Goal: Task Accomplishment & Management: Use online tool/utility

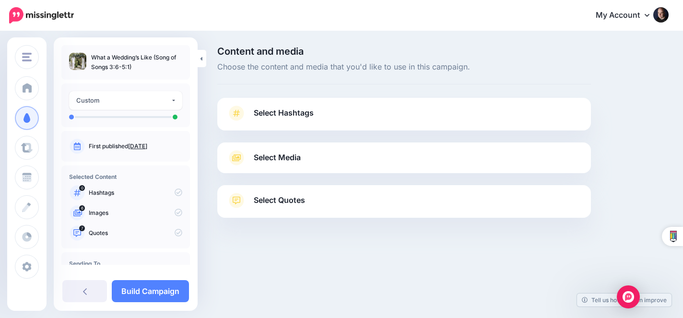
click at [417, 163] on link "Select Media" at bounding box center [404, 157] width 354 height 15
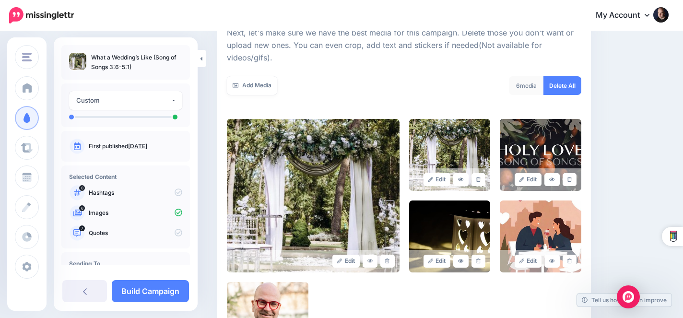
scroll to position [181, 0]
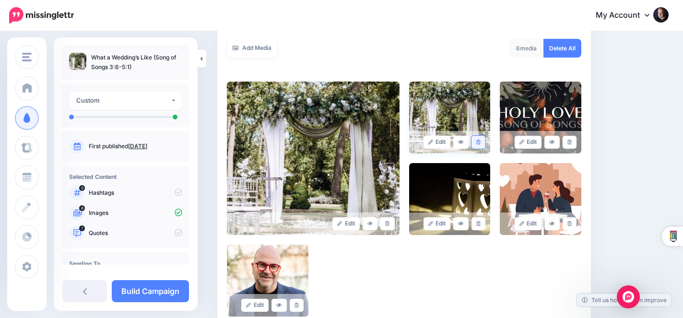
click at [481, 137] on link at bounding box center [478, 142] width 14 height 13
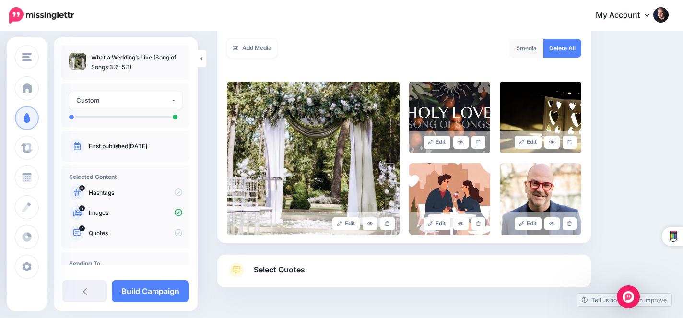
click at [481, 137] on link at bounding box center [478, 142] width 14 height 13
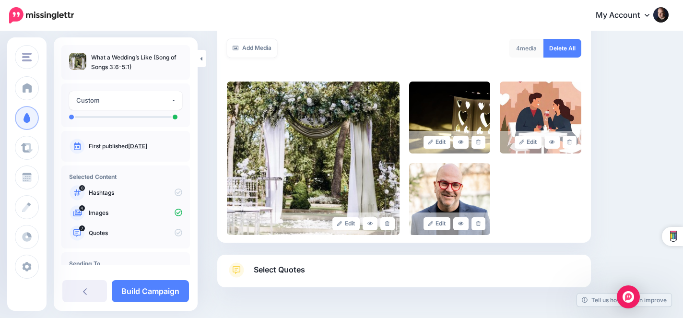
click at [481, 137] on link at bounding box center [478, 142] width 14 height 13
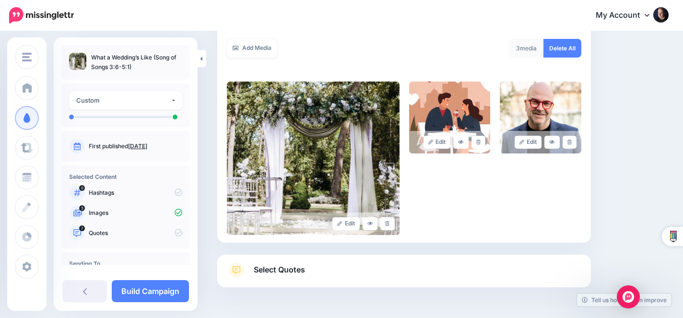
click at [481, 137] on link at bounding box center [478, 142] width 14 height 13
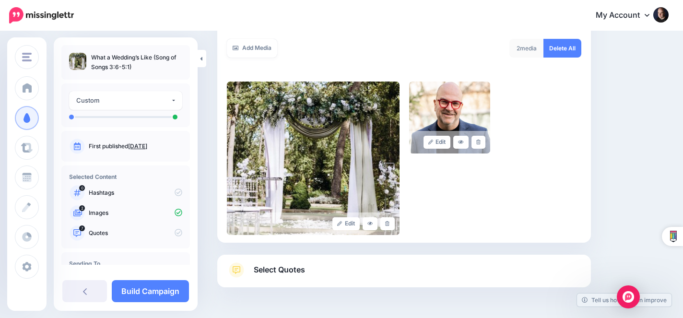
click at [481, 137] on link at bounding box center [478, 142] width 14 height 13
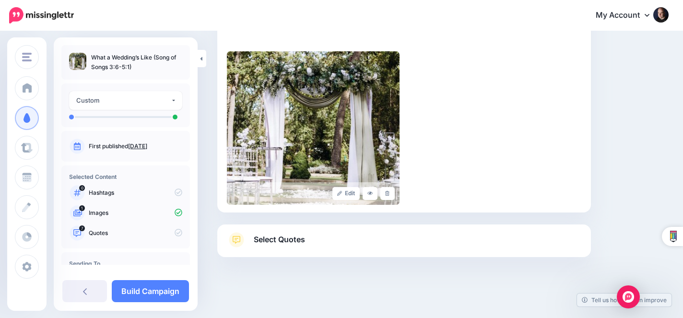
scroll to position [210, 0]
click at [426, 238] on link "Select Quotes" at bounding box center [404, 245] width 354 height 25
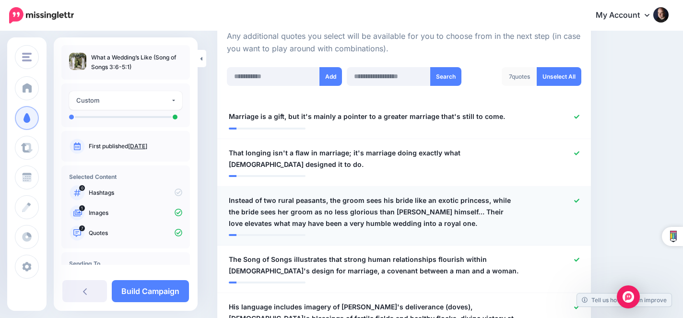
scroll to position [286, 0]
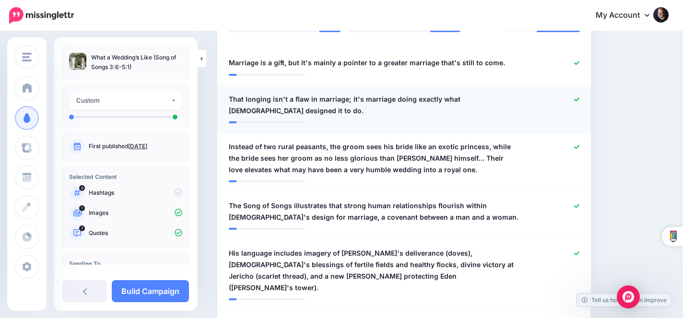
click at [532, 109] on div at bounding box center [556, 105] width 61 height 23
click at [578, 97] on icon at bounding box center [576, 99] width 5 height 4
click at [576, 144] on icon at bounding box center [576, 146] width 5 height 5
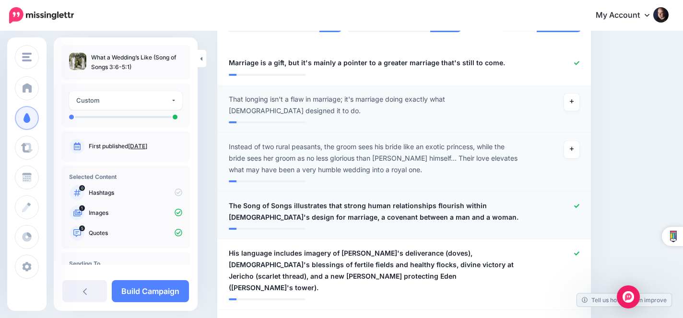
scroll to position [417, 0]
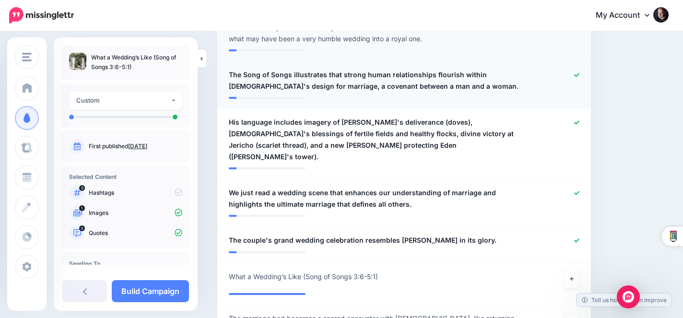
click at [577, 72] on link at bounding box center [576, 75] width 5 height 7
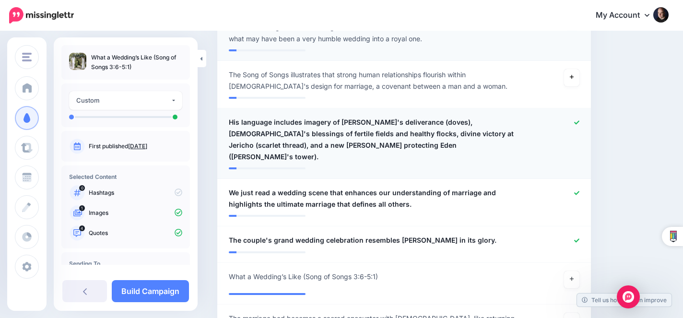
click at [574, 121] on icon at bounding box center [576, 122] width 5 height 5
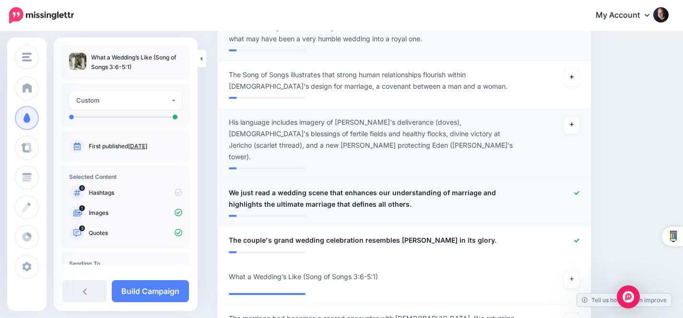
click at [574, 190] on icon at bounding box center [576, 192] width 5 height 5
click at [579, 238] on icon at bounding box center [576, 240] width 5 height 5
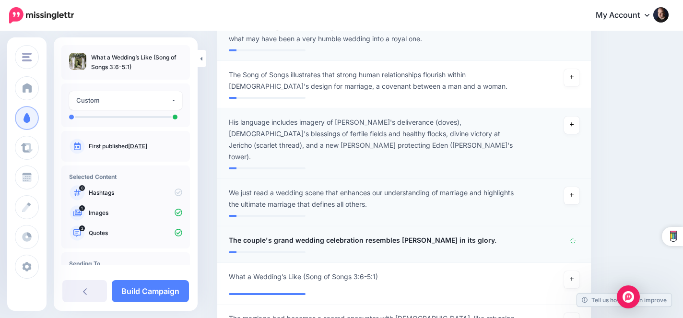
scroll to position [550, 0]
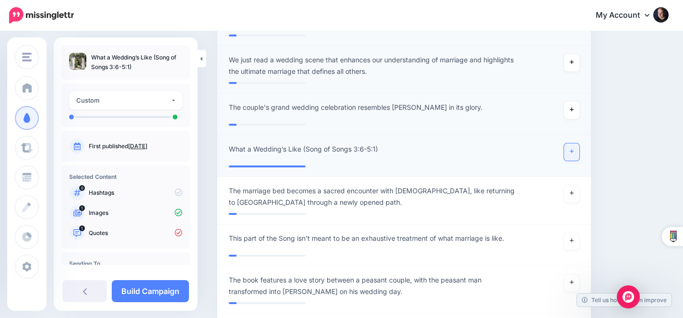
click at [571, 149] on icon at bounding box center [572, 151] width 4 height 5
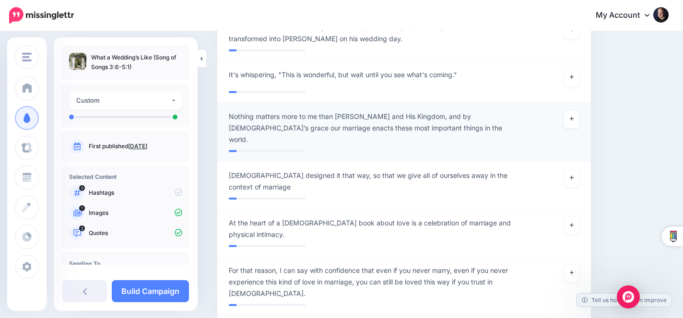
scroll to position [874, 0]
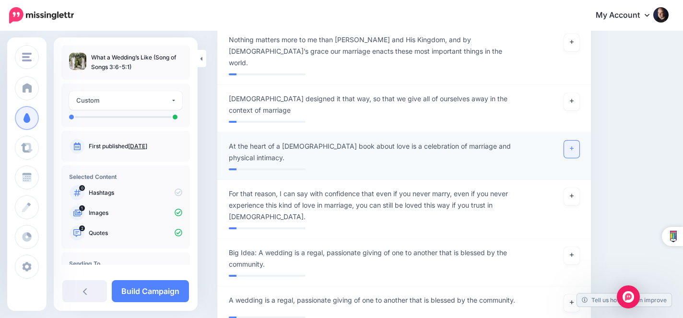
click at [571, 146] on icon at bounding box center [572, 148] width 4 height 5
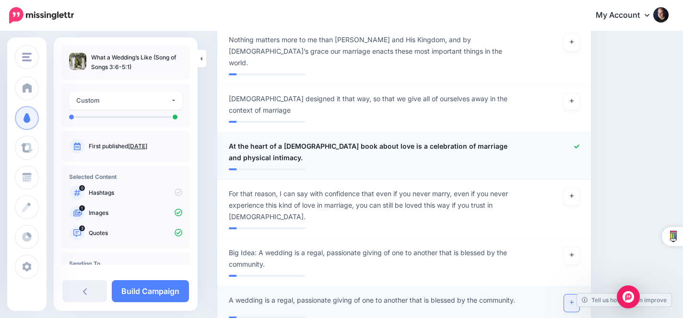
click at [569, 294] on link at bounding box center [571, 302] width 15 height 17
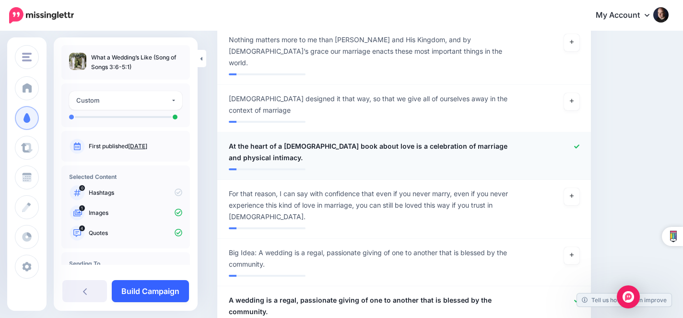
click at [164, 289] on link "Build Campaign" at bounding box center [150, 291] width 77 height 22
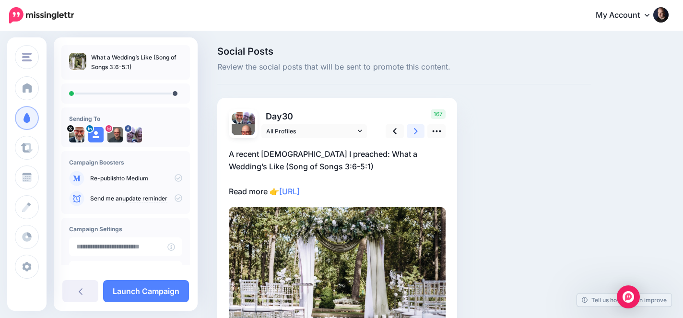
click at [411, 131] on link at bounding box center [416, 131] width 18 height 14
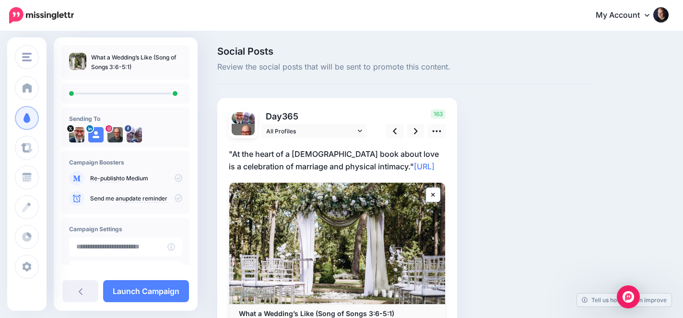
click at [315, 172] on div at bounding box center [337, 235] width 217 height 194
click at [316, 148] on p ""At the heart of a Bible book about love is a celebration of marriage and physi…" at bounding box center [337, 160] width 217 height 25
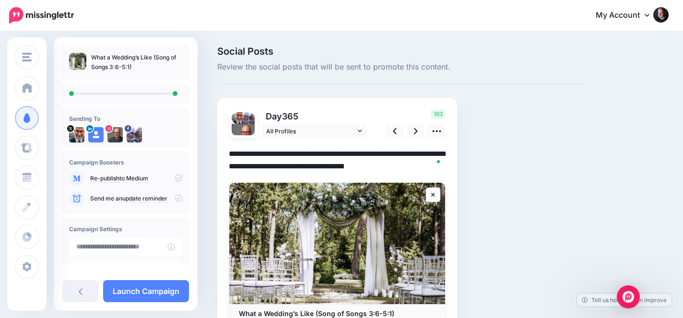
click at [234, 153] on textarea "**********" at bounding box center [337, 160] width 217 height 25
click at [348, 164] on textarea "**********" at bounding box center [337, 160] width 217 height 25
type textarea "**********"
click at [498, 137] on div "Social Posts Review the social posts that will be sent to promote this content.…" at bounding box center [404, 210] width 388 height 326
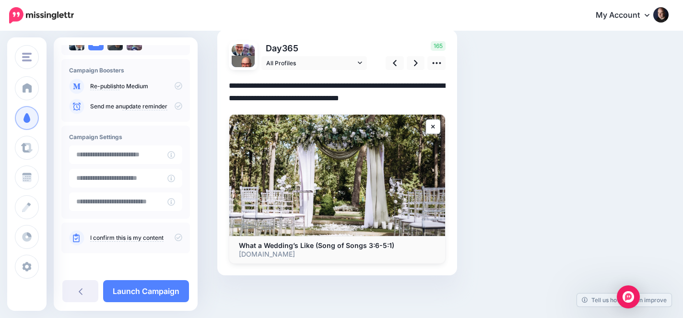
scroll to position [92, 0]
click at [175, 235] on icon at bounding box center [179, 238] width 8 height 8
click at [164, 286] on link "Launch Campaign" at bounding box center [146, 291] width 86 height 22
